Goal: Transaction & Acquisition: Download file/media

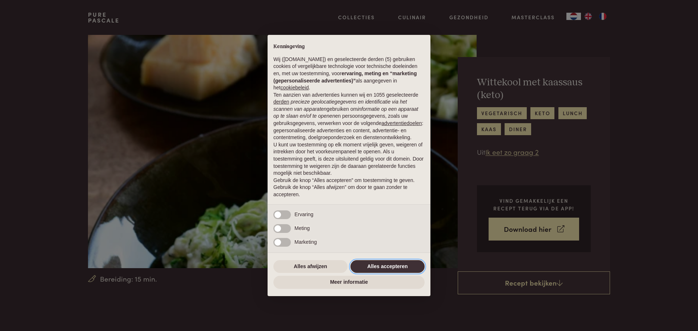
click at [388, 268] on button "Alles accepteren" at bounding box center [387, 266] width 74 height 13
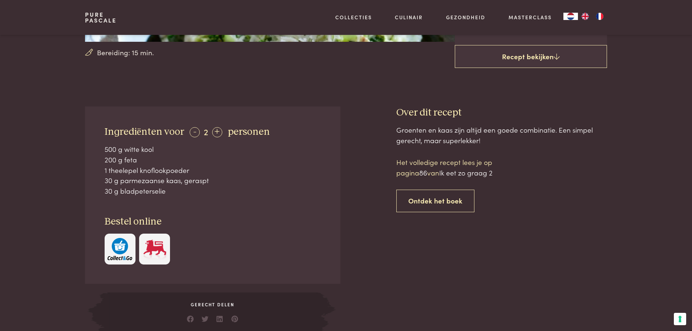
scroll to position [218, 0]
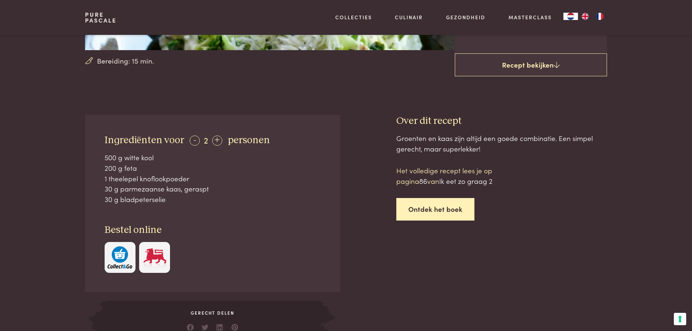
click at [438, 209] on link "Ontdek het boek" at bounding box center [435, 209] width 78 height 23
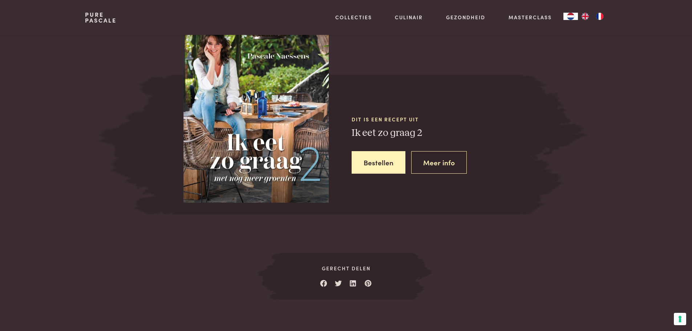
scroll to position [636, 0]
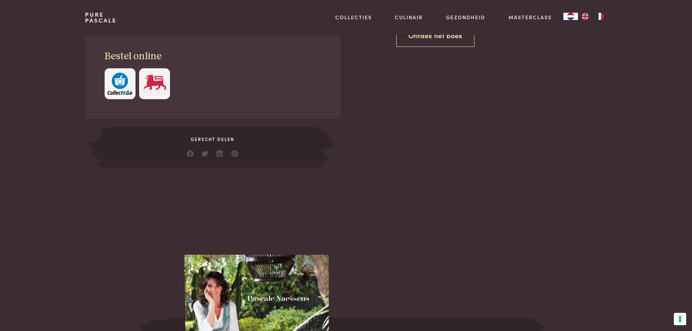
scroll to position [200, 0]
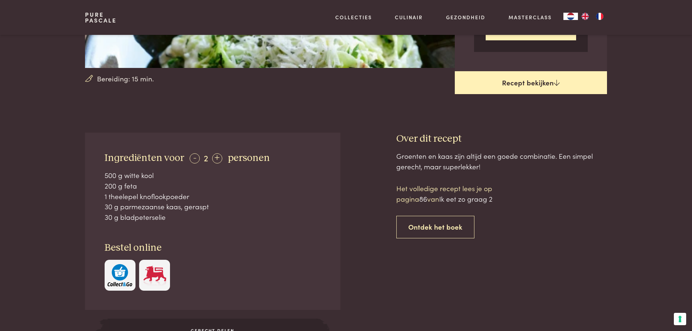
click at [516, 83] on link "Recept bekijken" at bounding box center [531, 82] width 152 height 23
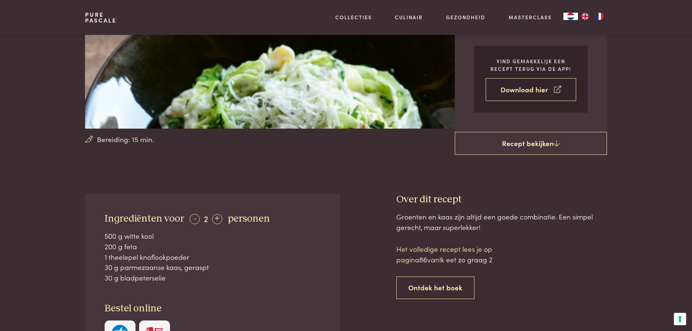
scroll to position [92, 0]
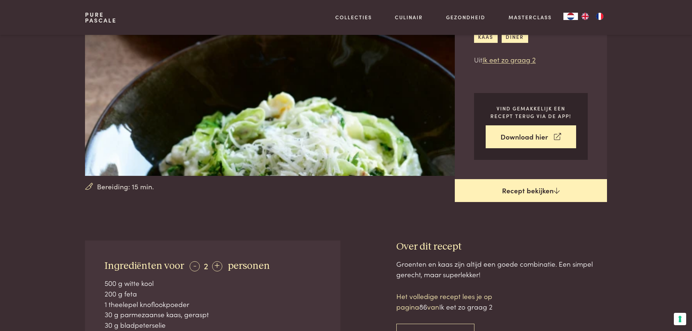
click at [539, 192] on link "Recept bekijken" at bounding box center [531, 190] width 152 height 23
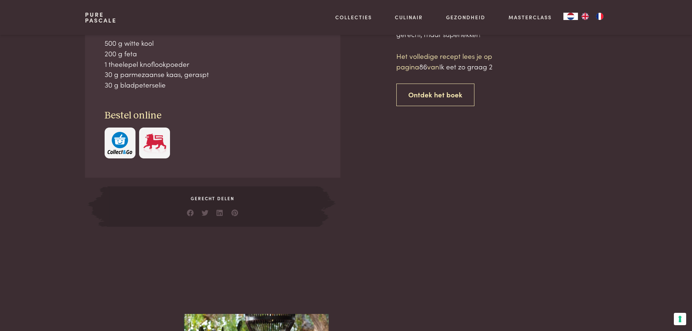
scroll to position [333, 0]
click at [449, 91] on link "Ontdek het boek" at bounding box center [435, 94] width 78 height 23
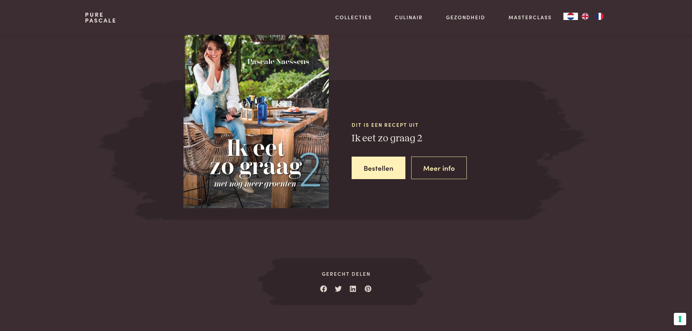
scroll to position [636, 0]
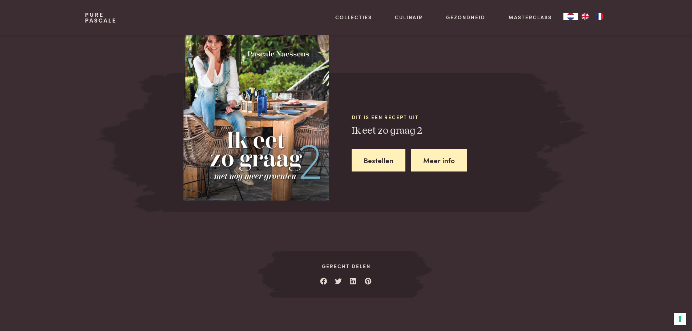
click at [448, 161] on link "Meer info" at bounding box center [439, 160] width 56 height 23
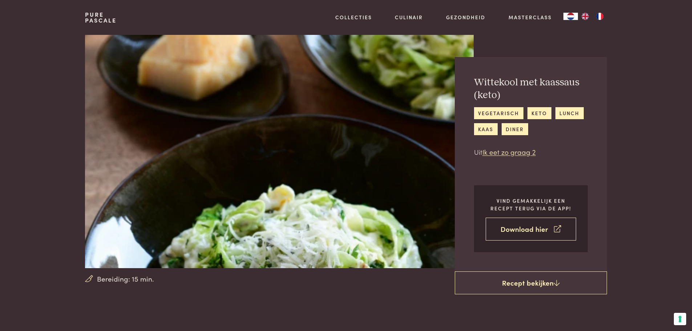
click at [528, 229] on link "Download hier" at bounding box center [531, 229] width 90 height 23
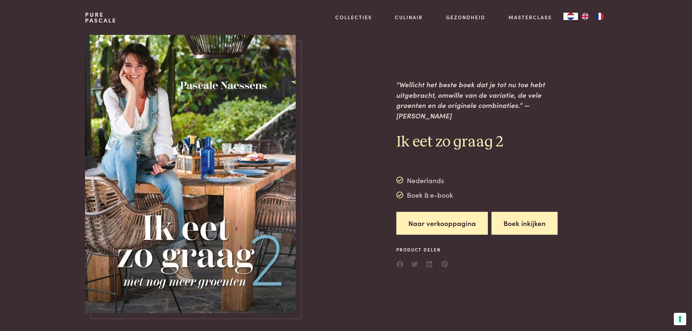
click at [523, 217] on button "Boek inkijken" at bounding box center [525, 223] width 66 height 23
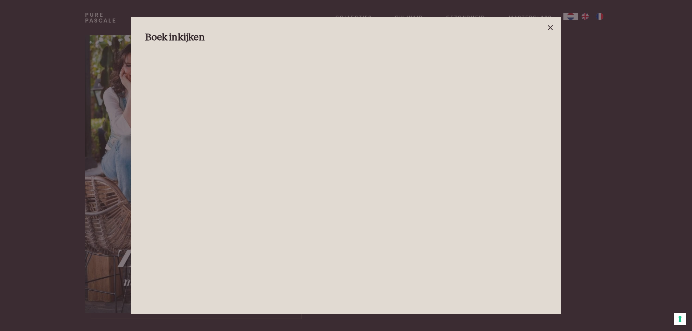
click at [552, 26] on line at bounding box center [550, 27] width 4 height 4
